Goal: Browse casually: Explore the website without a specific task or goal

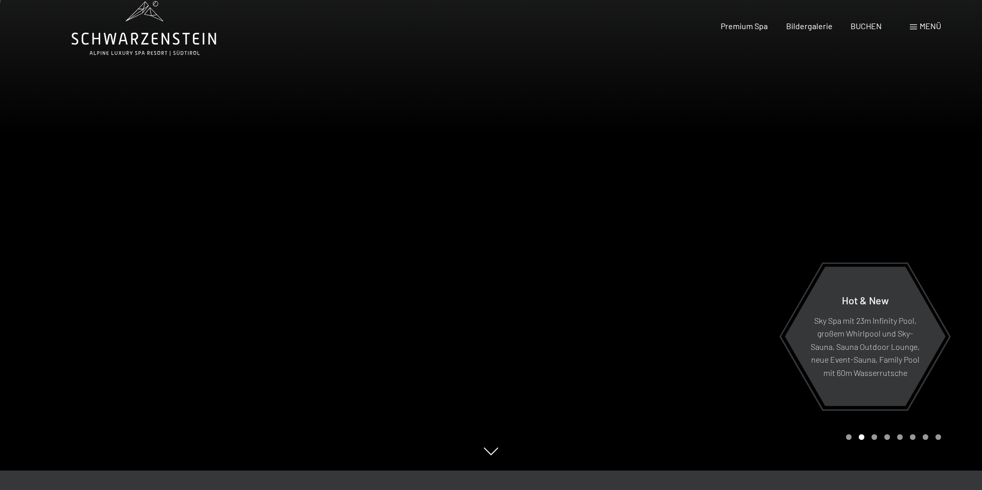
scroll to position [1, 0]
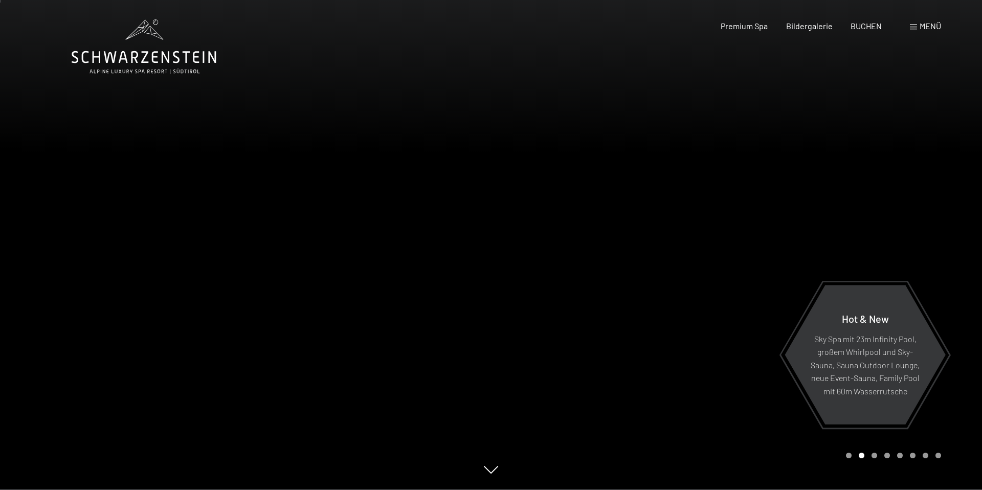
click at [743, 342] on div at bounding box center [736, 244] width 491 height 490
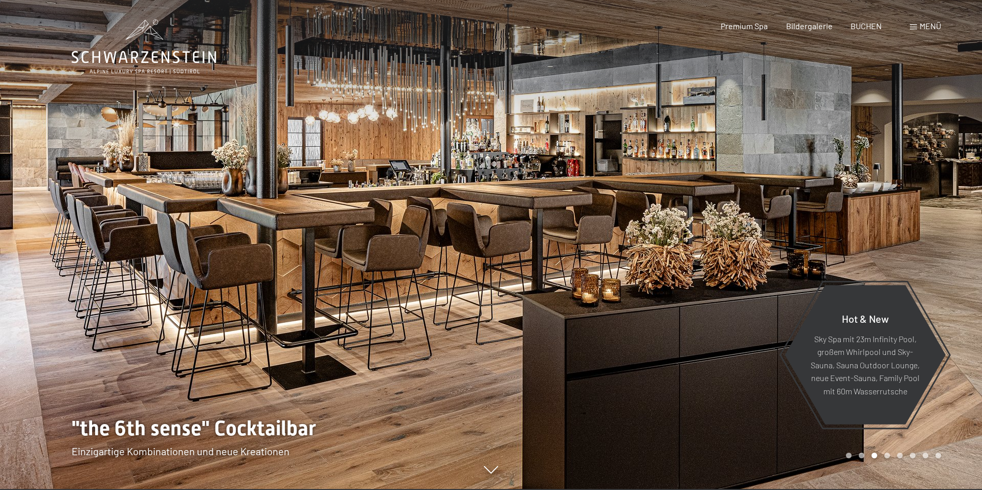
click at [703, 359] on div at bounding box center [736, 244] width 491 height 490
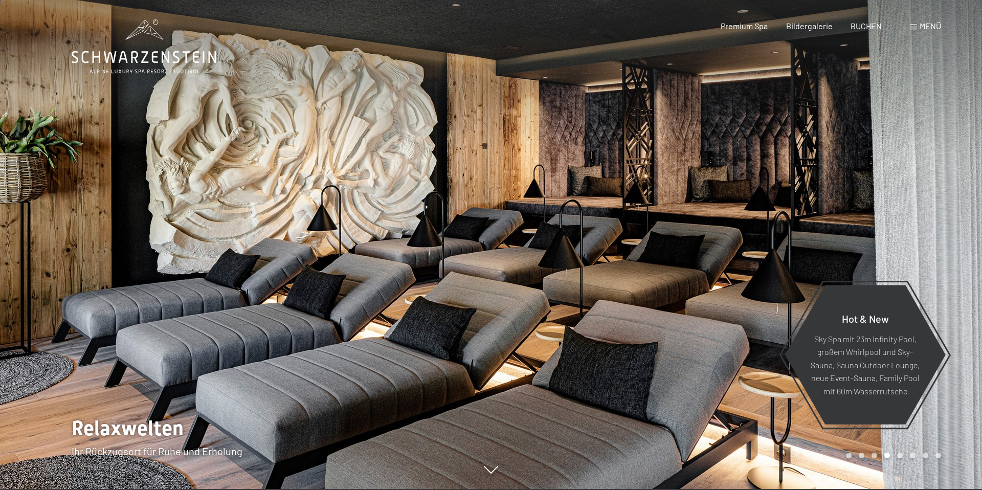
click at [703, 359] on div at bounding box center [736, 244] width 491 height 490
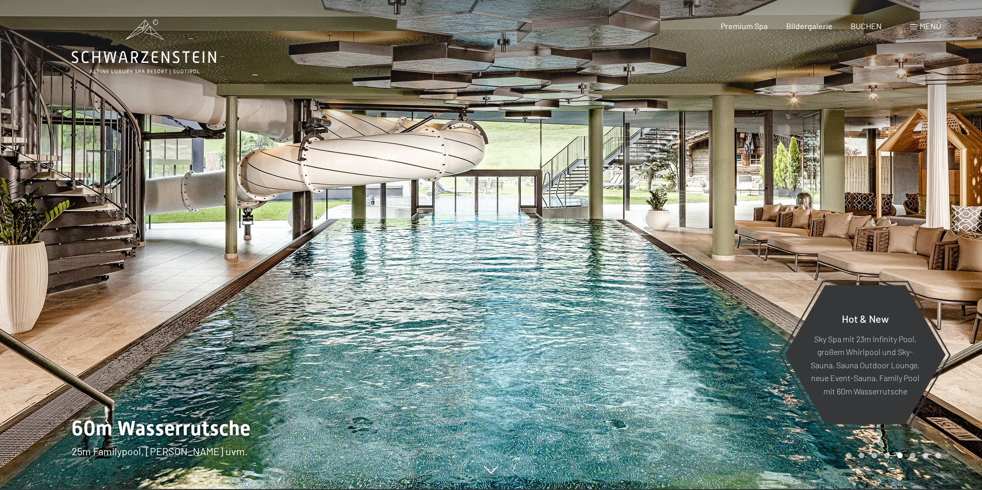
click at [703, 359] on div at bounding box center [736, 244] width 491 height 490
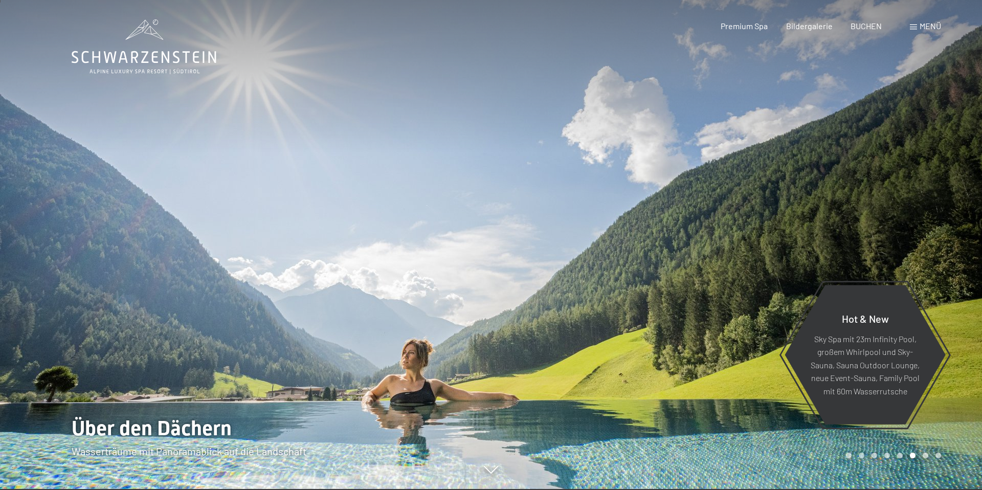
click at [703, 359] on div at bounding box center [736, 244] width 491 height 490
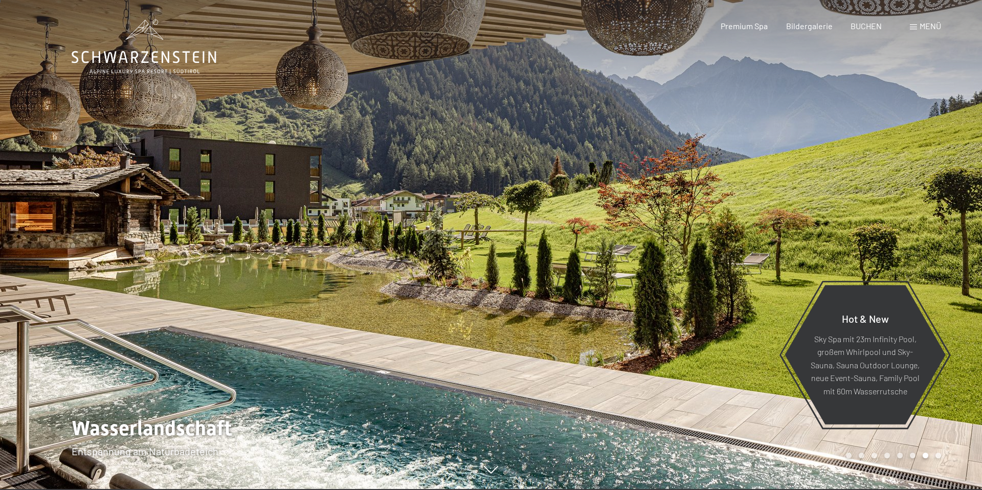
click at [703, 359] on div at bounding box center [736, 244] width 491 height 490
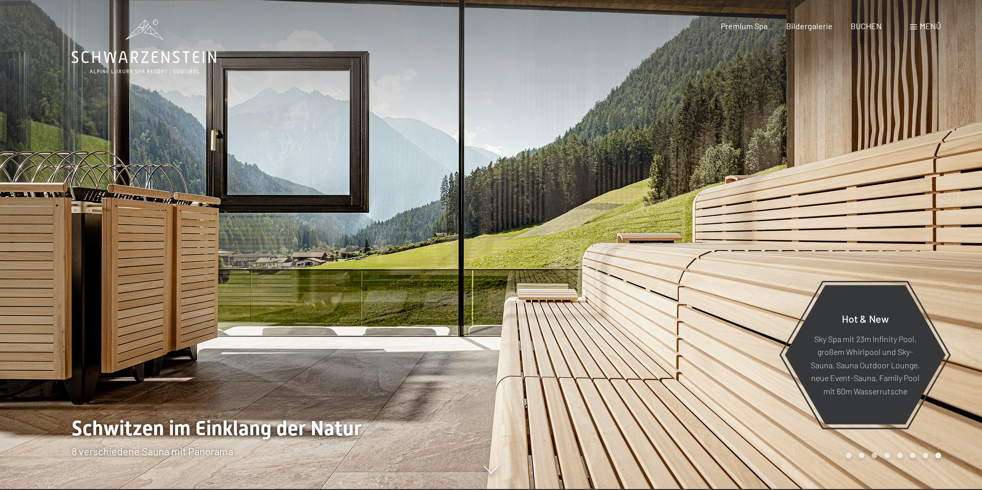
click at [703, 359] on div at bounding box center [736, 244] width 491 height 490
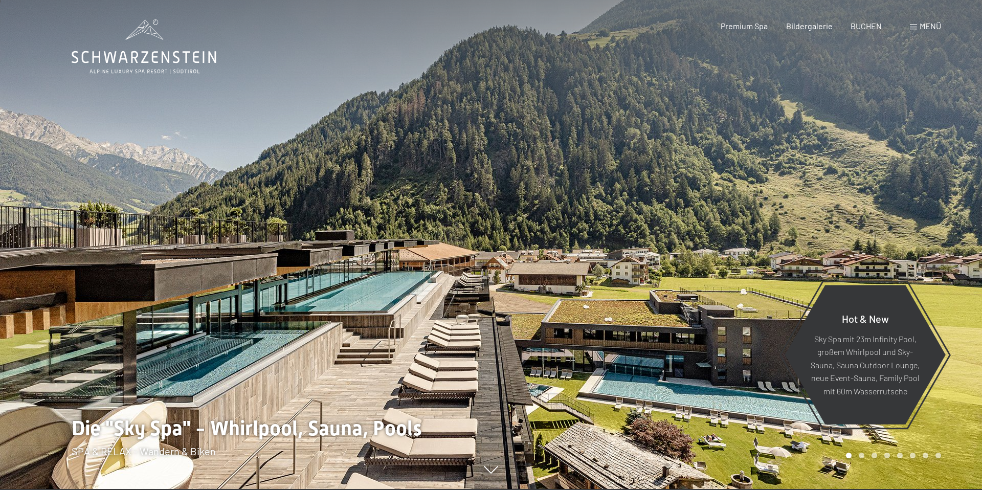
click at [703, 359] on div at bounding box center [736, 244] width 491 height 490
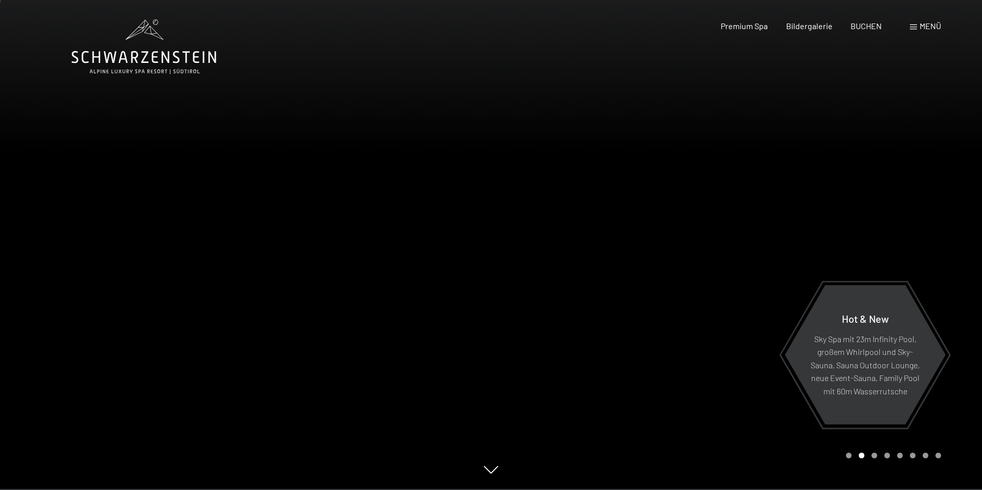
click at [703, 359] on div at bounding box center [736, 244] width 491 height 490
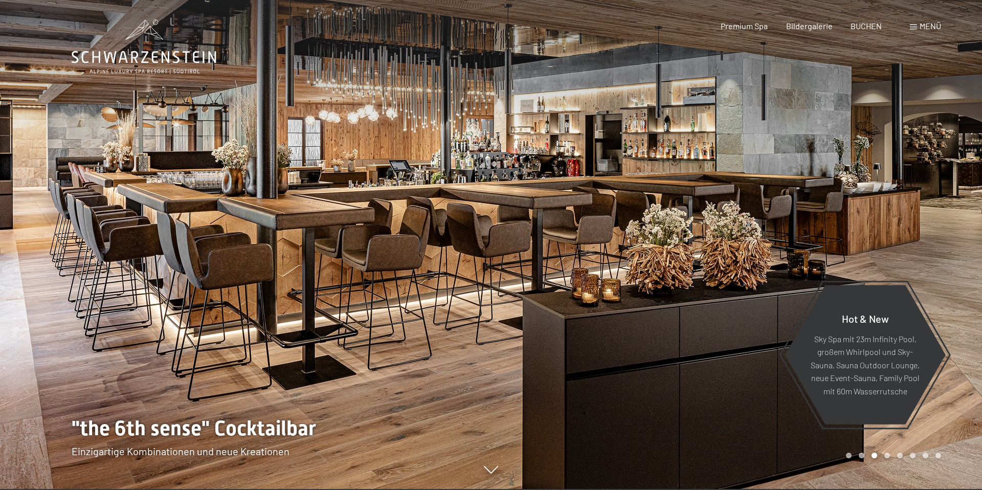
click at [737, 374] on div at bounding box center [736, 244] width 491 height 490
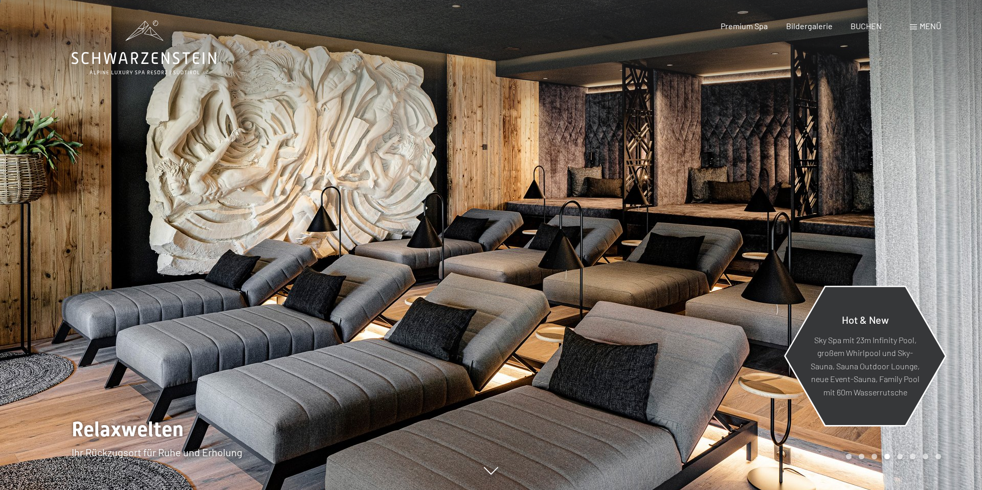
scroll to position [1, 0]
